Goal: Transaction & Acquisition: Book appointment/travel/reservation

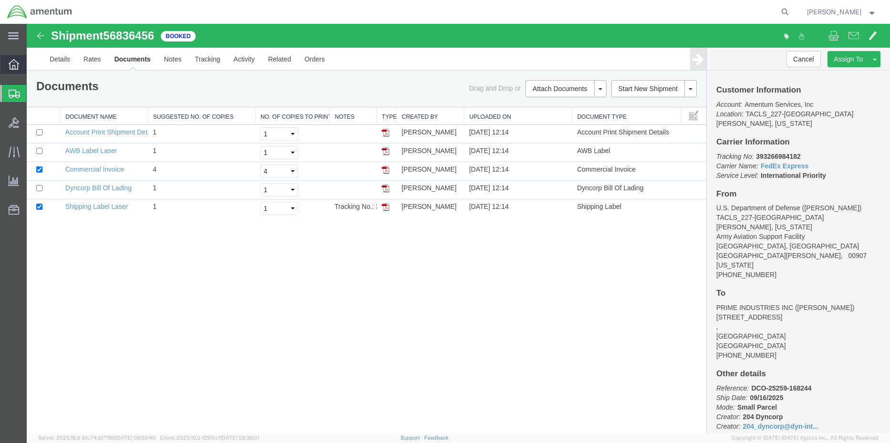
click at [9, 67] on icon at bounding box center [14, 64] width 10 height 10
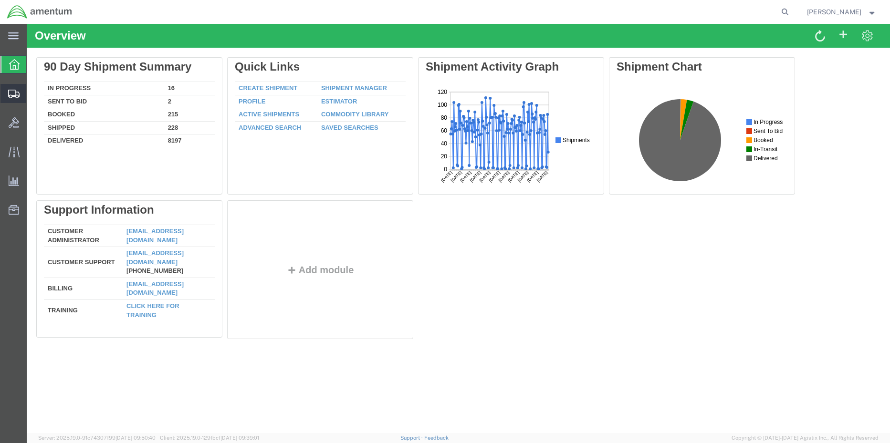
click at [0, 0] on span "Shipment Manager" at bounding box center [0, 0] width 0 height 0
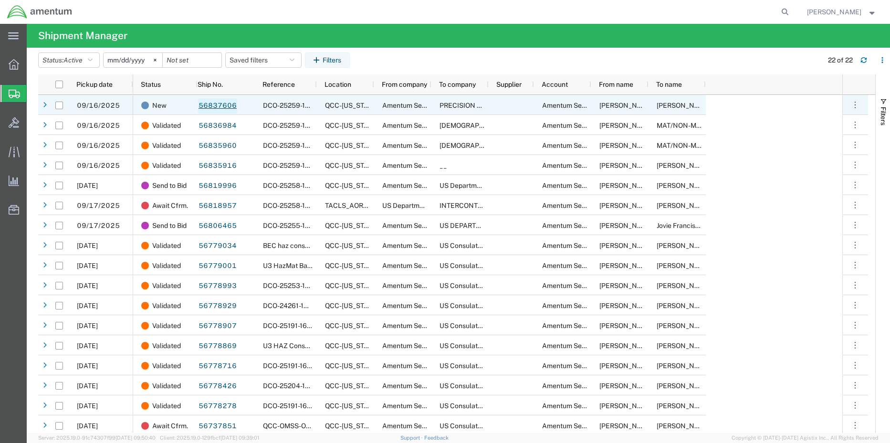
click at [207, 108] on link "56837606" at bounding box center [217, 105] width 39 height 15
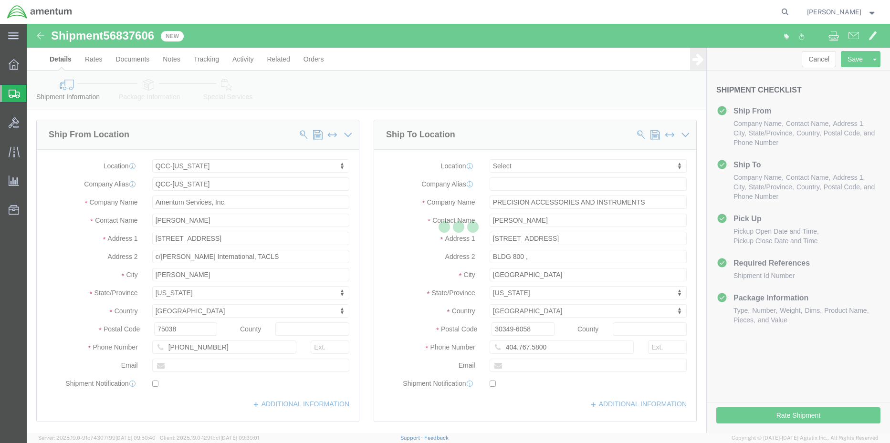
select select "42668"
select select
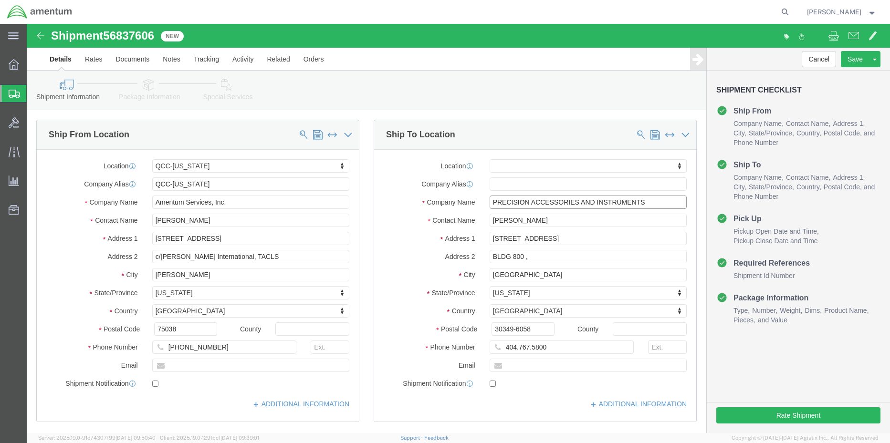
drag, startPoint x: 625, startPoint y: 179, endPoint x: 410, endPoint y: 180, distance: 215.1
click div "Company Name PRECISION ACCESSORIES AND INSTRUMENTS"
type input "BAE"
click p "- BAE SYSTEMS INC - ([PERSON_NAME]) ATTN CA875098, [STREET_ADDRESS][PERSON_NAME]"
select select
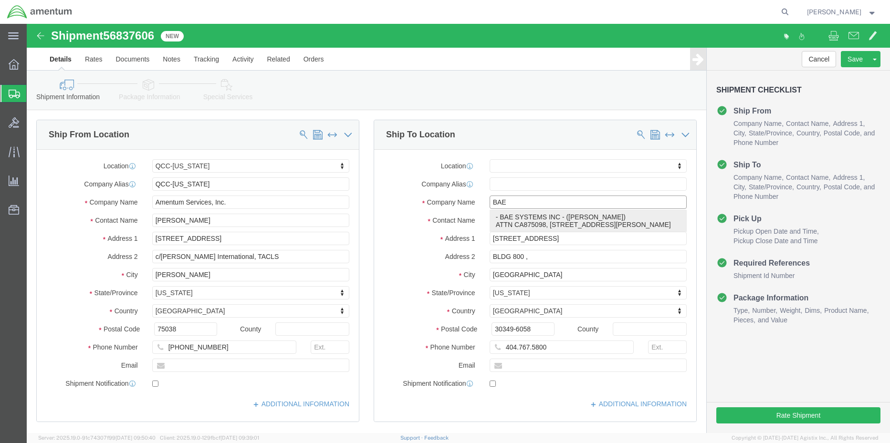
type input "ATTN CA875098"
type input "[GEOGRAPHIC_DATA]"
type input "46809"
type input "BAE SYSTEMS INC"
type input "[PERSON_NAME]"
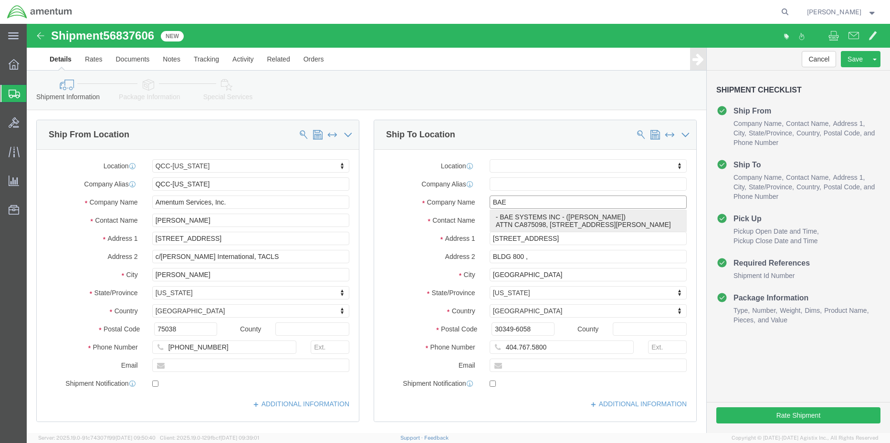
type input "[GEOGRAPHIC_DATA][PERSON_NAME]"
select select "IN"
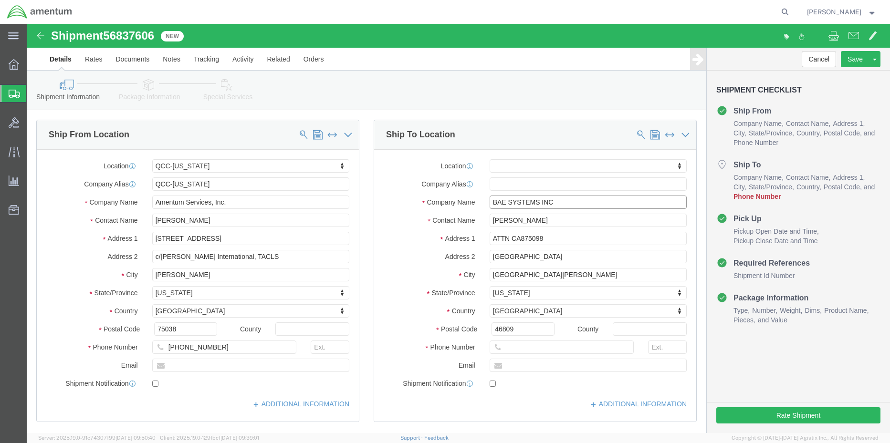
type input "BAE SYSTEMS INC"
click input "text"
type input "2604665776"
click button "Rate Shipment"
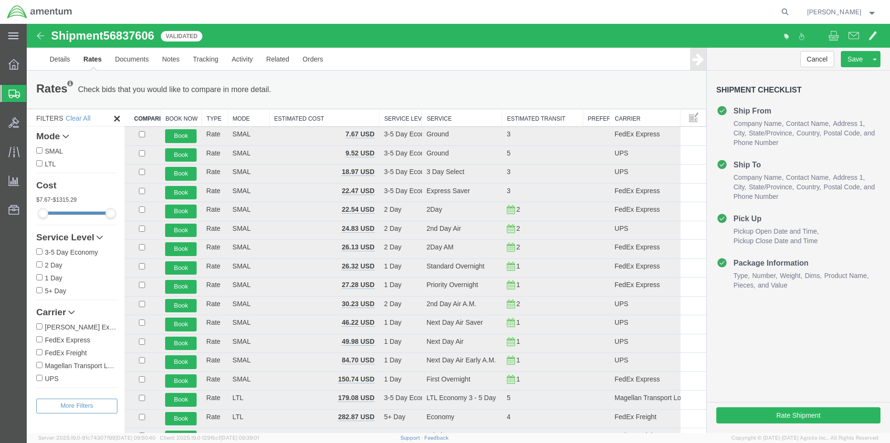
click at [40, 340] on input "FedEx Express" at bounding box center [39, 339] width 6 height 6
checkbox input "true"
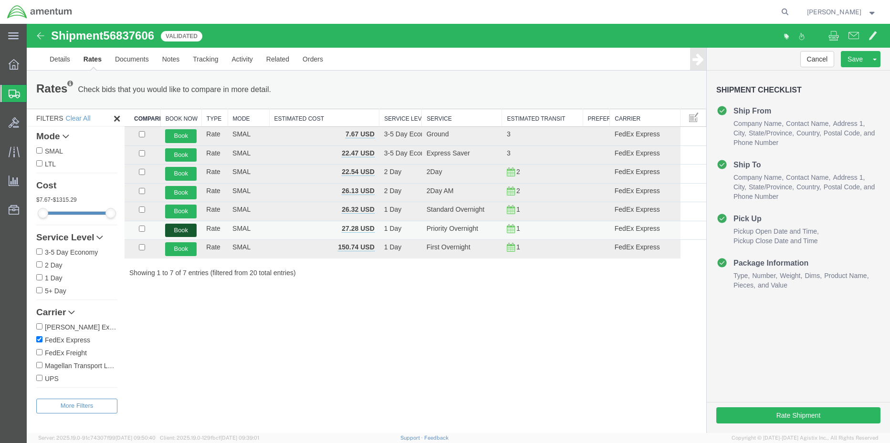
click at [176, 231] on button "Book" at bounding box center [180, 231] width 31 height 14
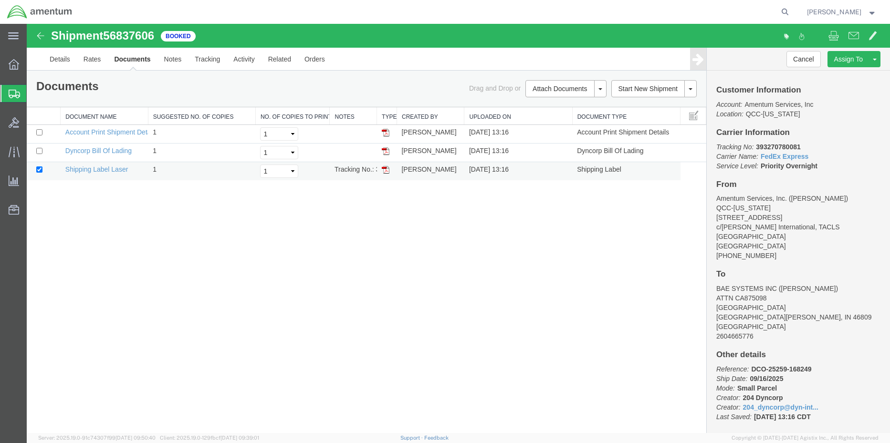
click at [384, 171] on img at bounding box center [386, 170] width 8 height 8
